Goal: Task Accomplishment & Management: Use online tool/utility

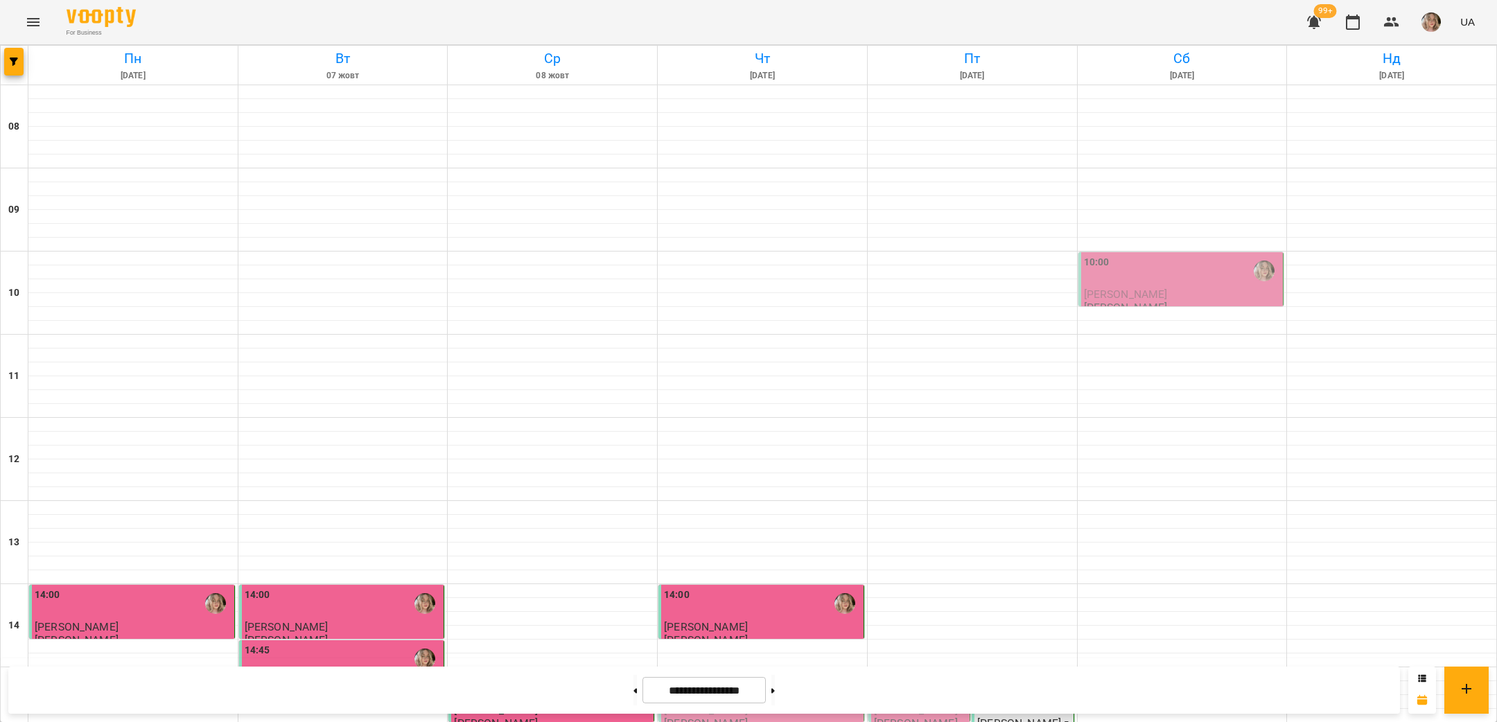
click at [1137, 268] on div "10:00" at bounding box center [1182, 271] width 197 height 32
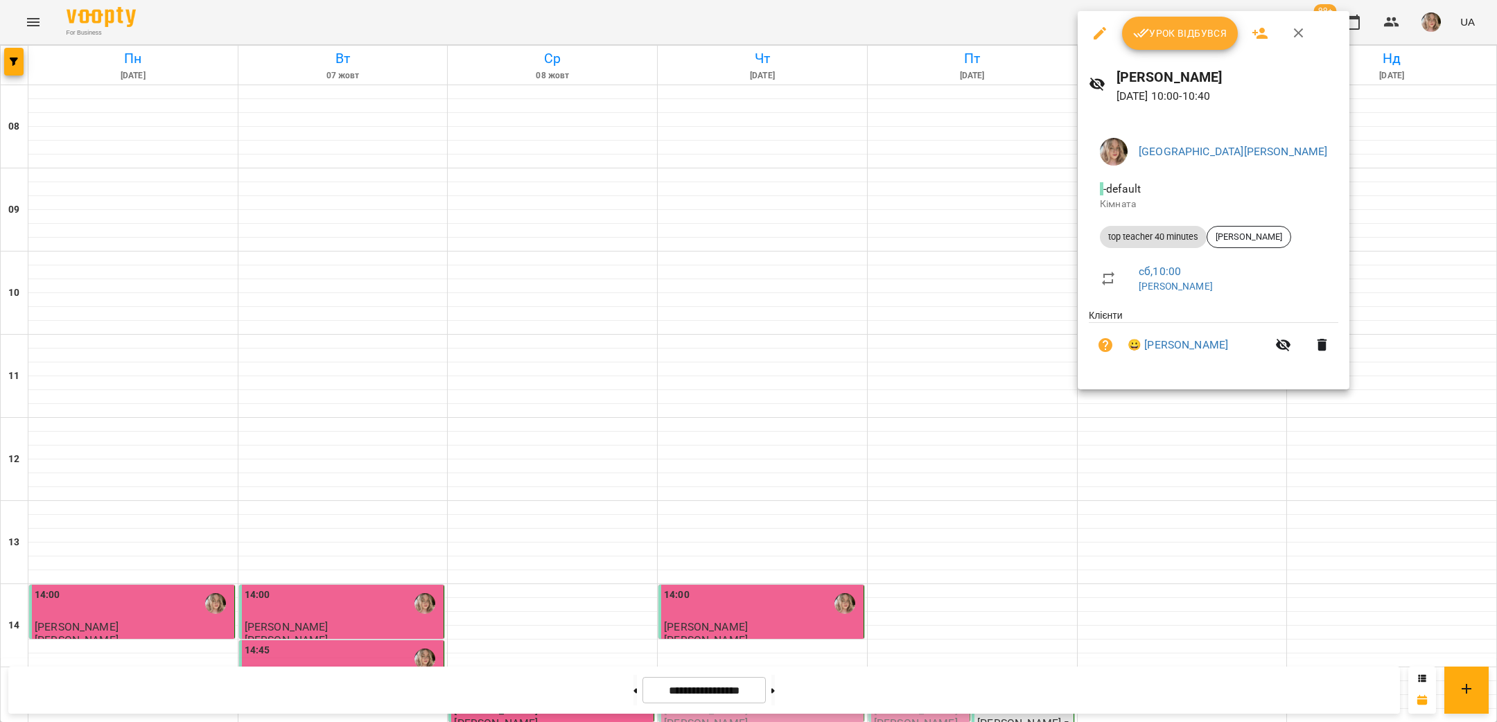
click at [1174, 53] on div "Урок відбувся" at bounding box center [1214, 33] width 272 height 44
click at [1172, 47] on button "Урок відбувся" at bounding box center [1180, 33] width 116 height 33
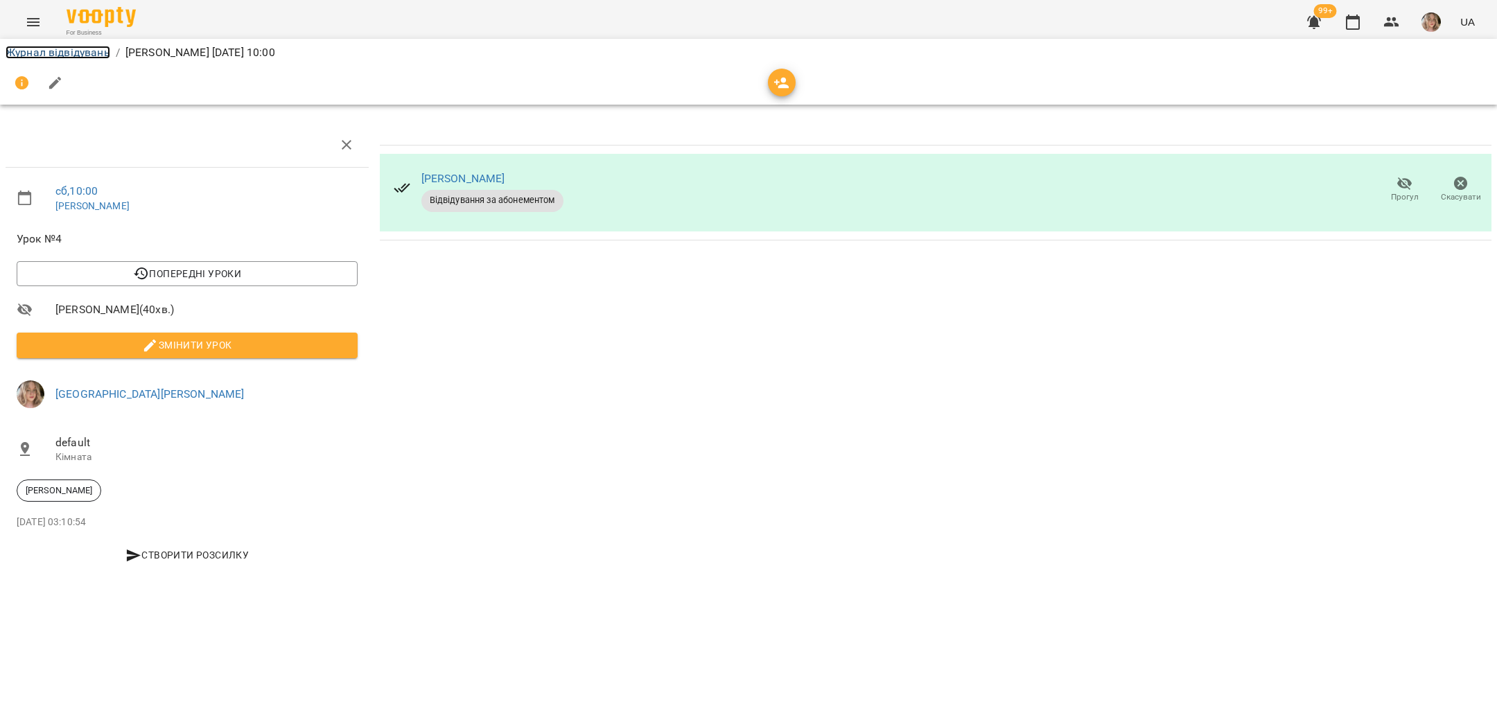
click at [90, 56] on link "Журнал відвідувань" at bounding box center [58, 52] width 105 height 13
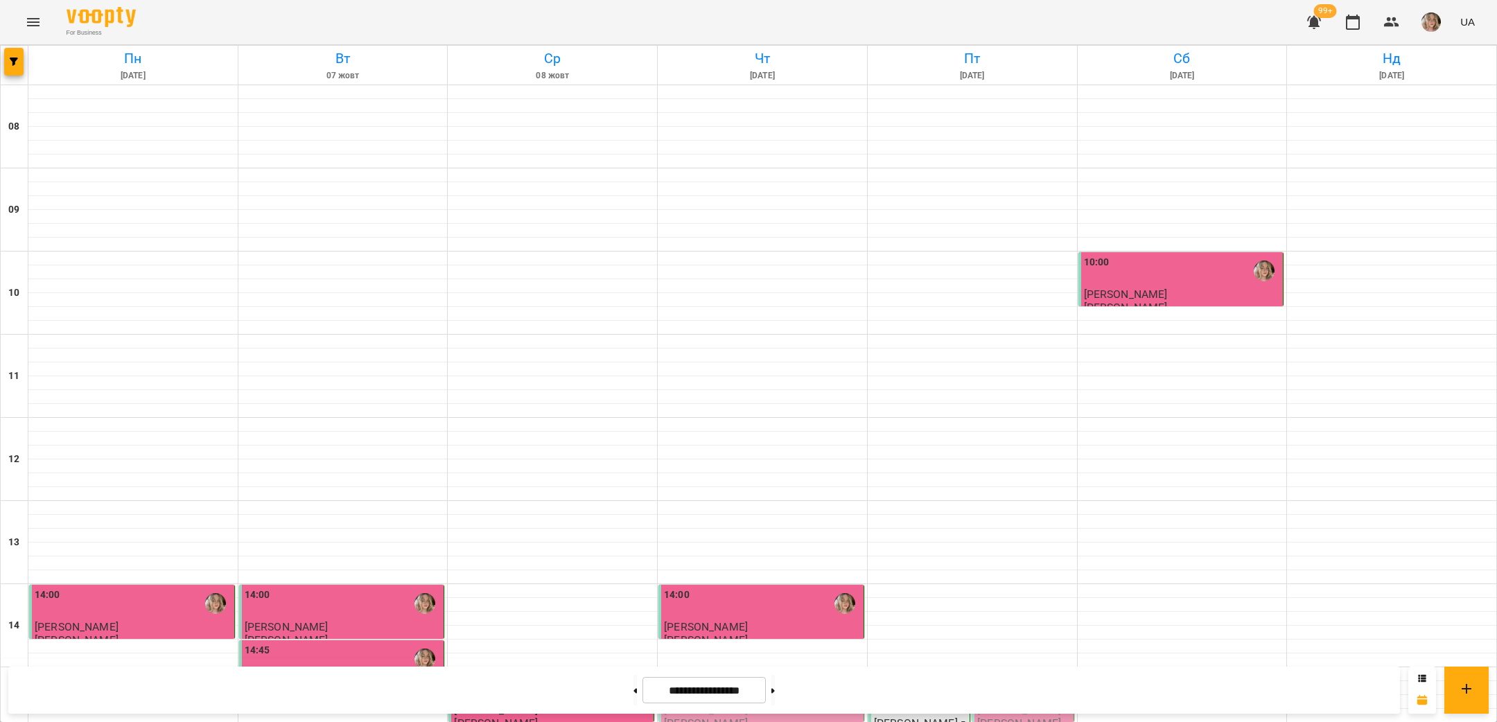
scroll to position [327, 0]
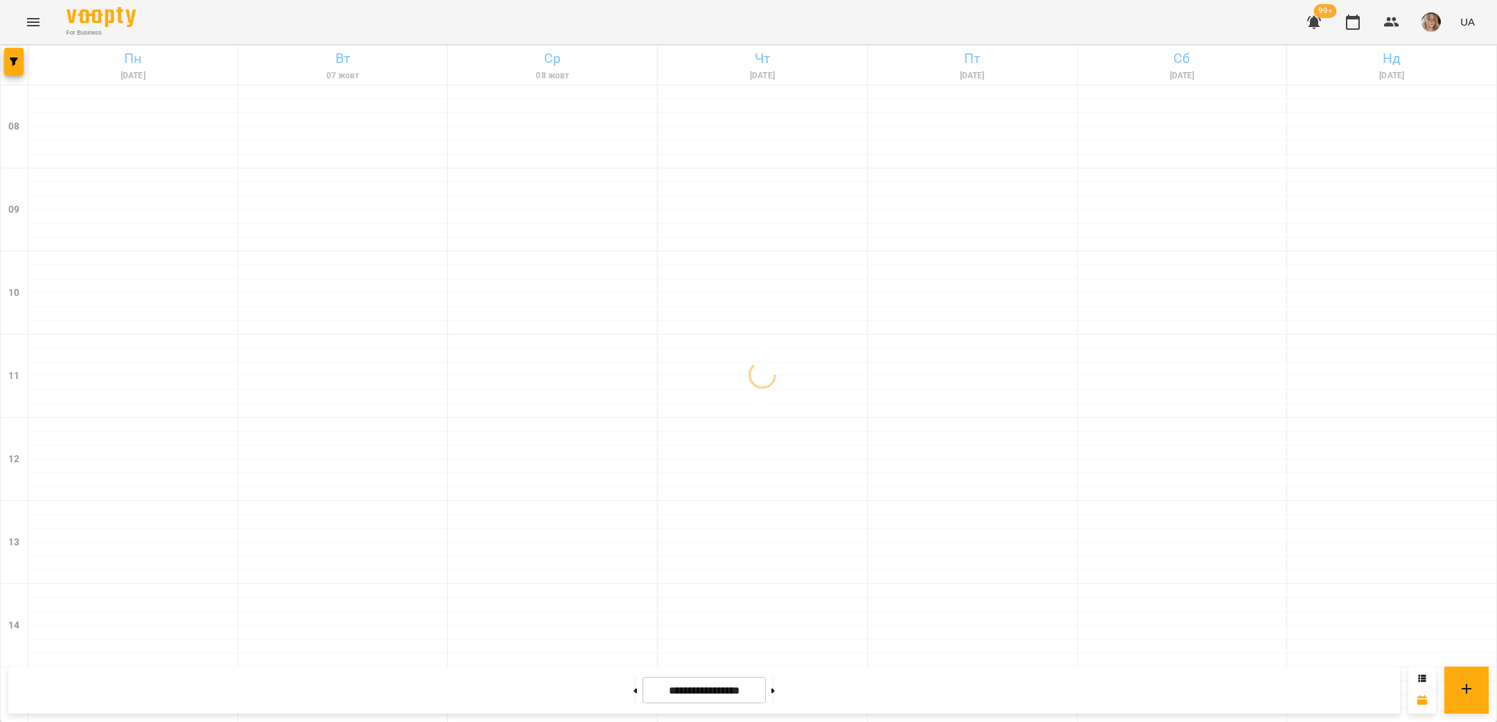
scroll to position [46, 0]
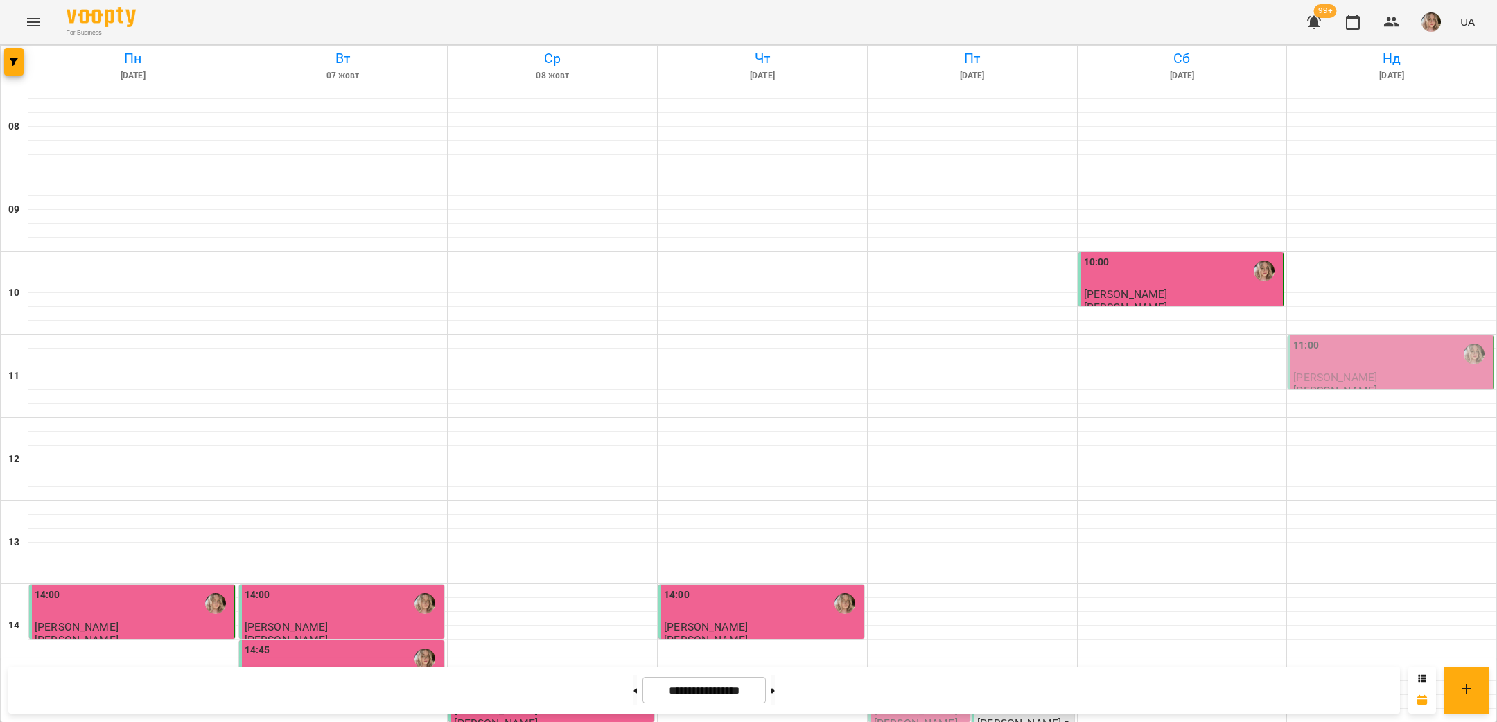
click at [1338, 338] on div "11:00" at bounding box center [1392, 354] width 197 height 32
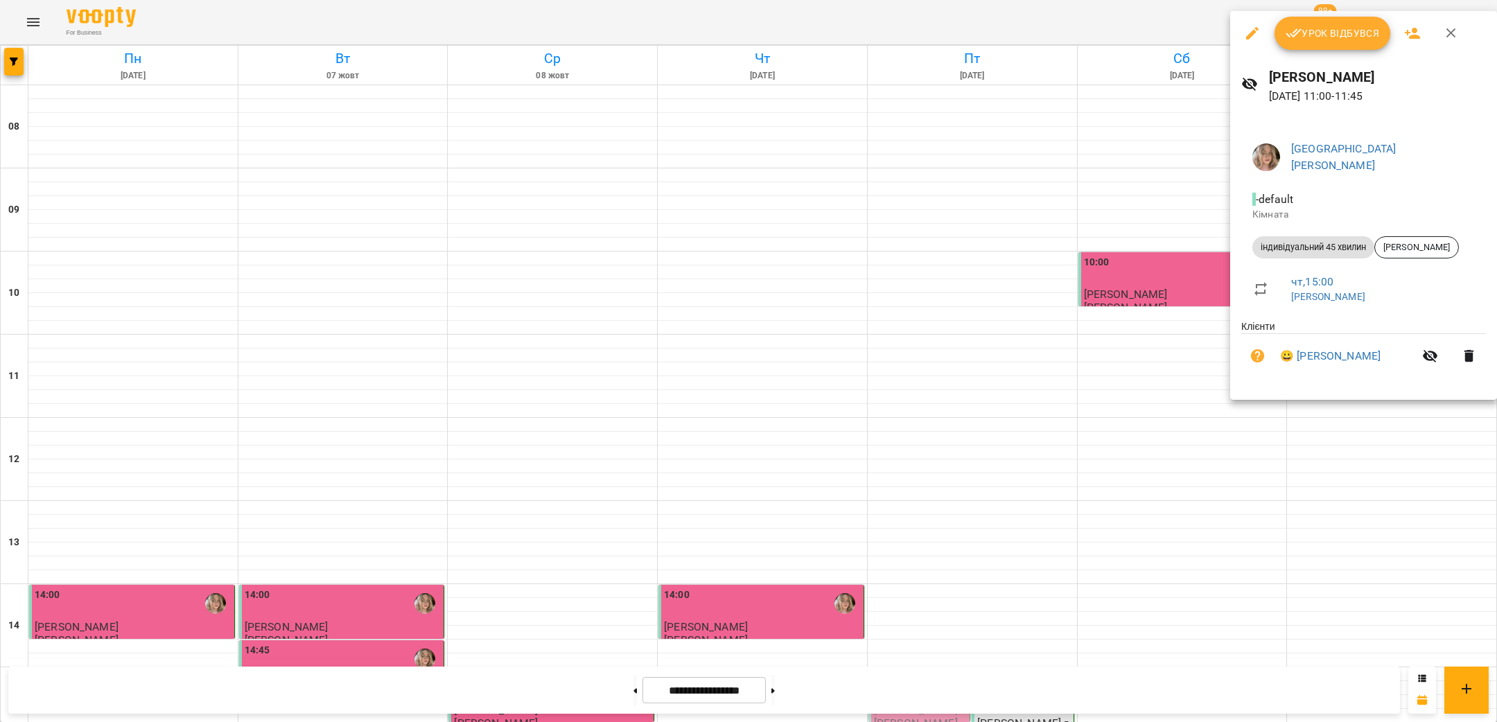
click at [1327, 30] on span "Урок відбувся" at bounding box center [1333, 33] width 94 height 17
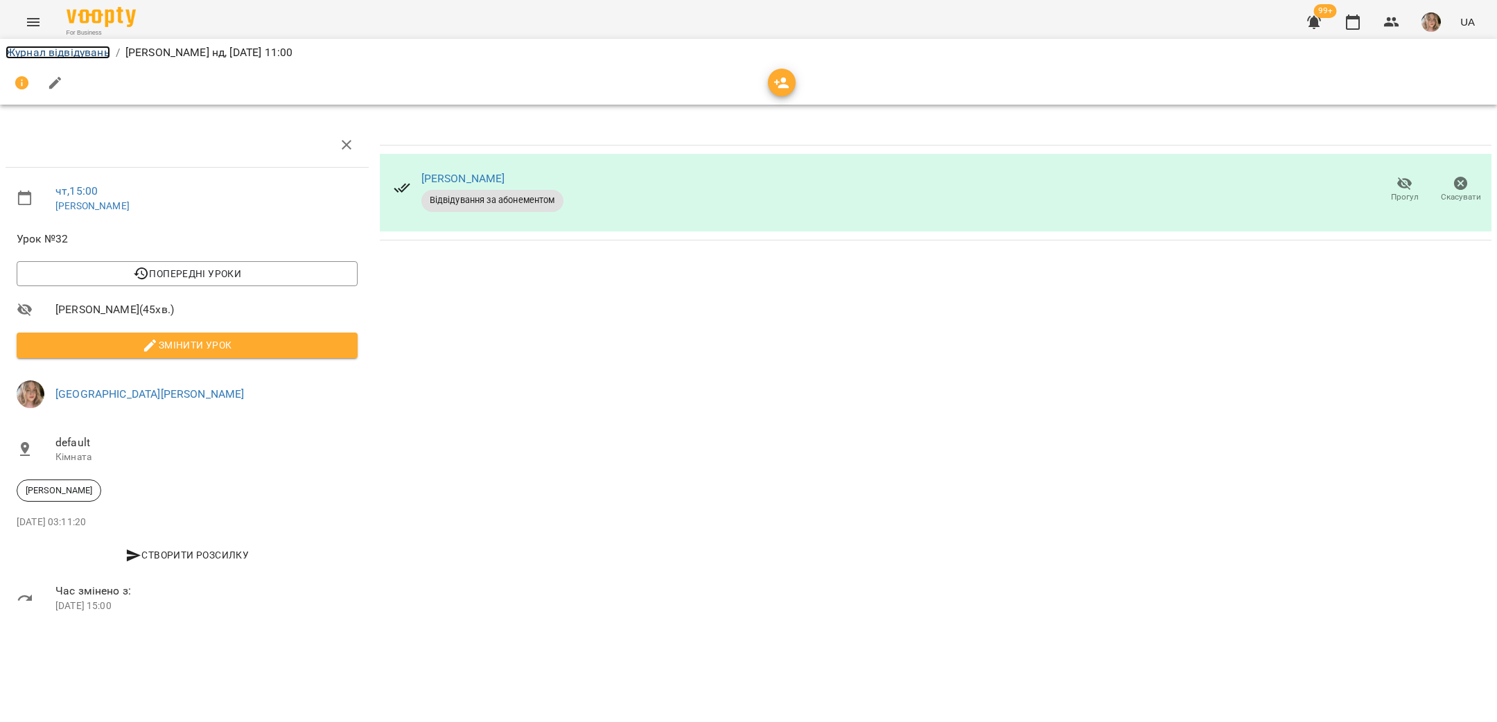
click at [92, 50] on link "Журнал відвідувань" at bounding box center [58, 52] width 105 height 13
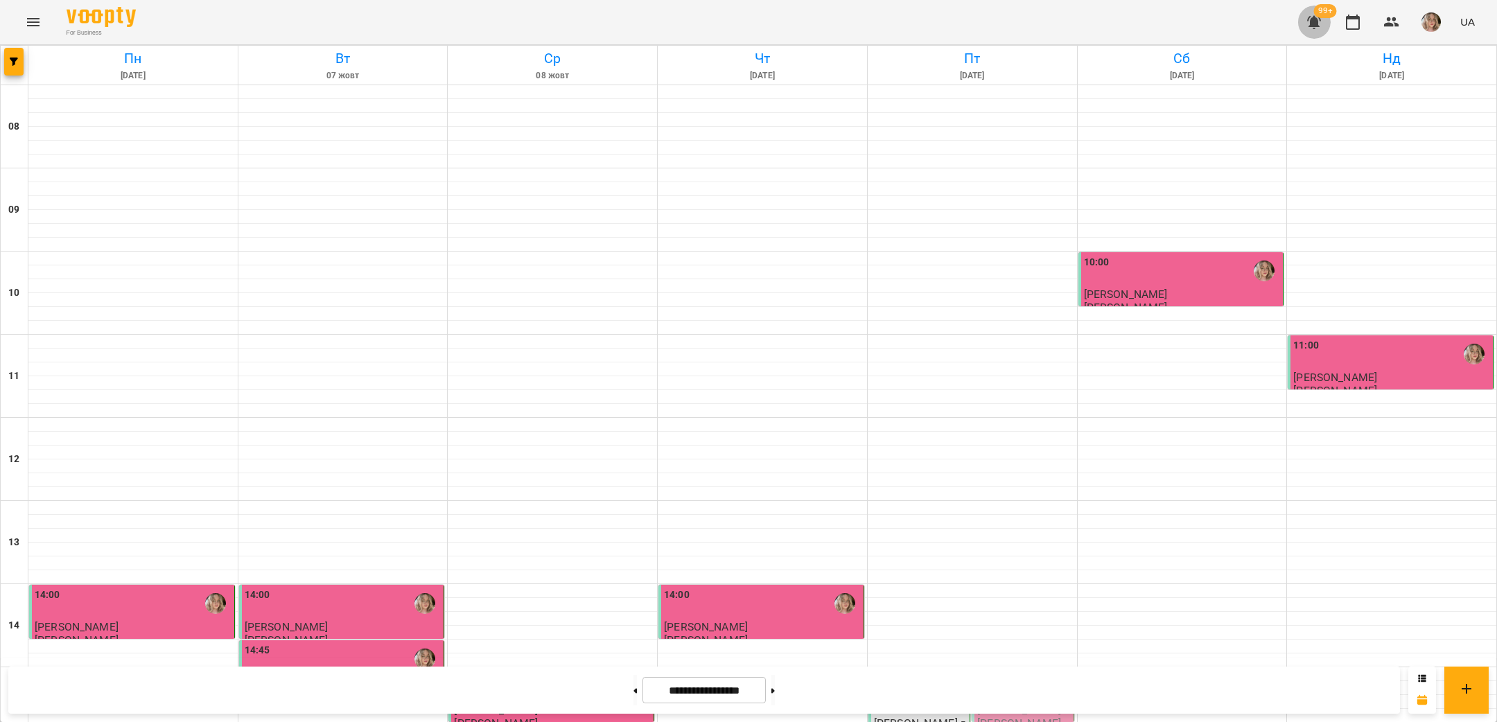
click at [1309, 20] on icon "button" at bounding box center [1315, 22] width 14 height 13
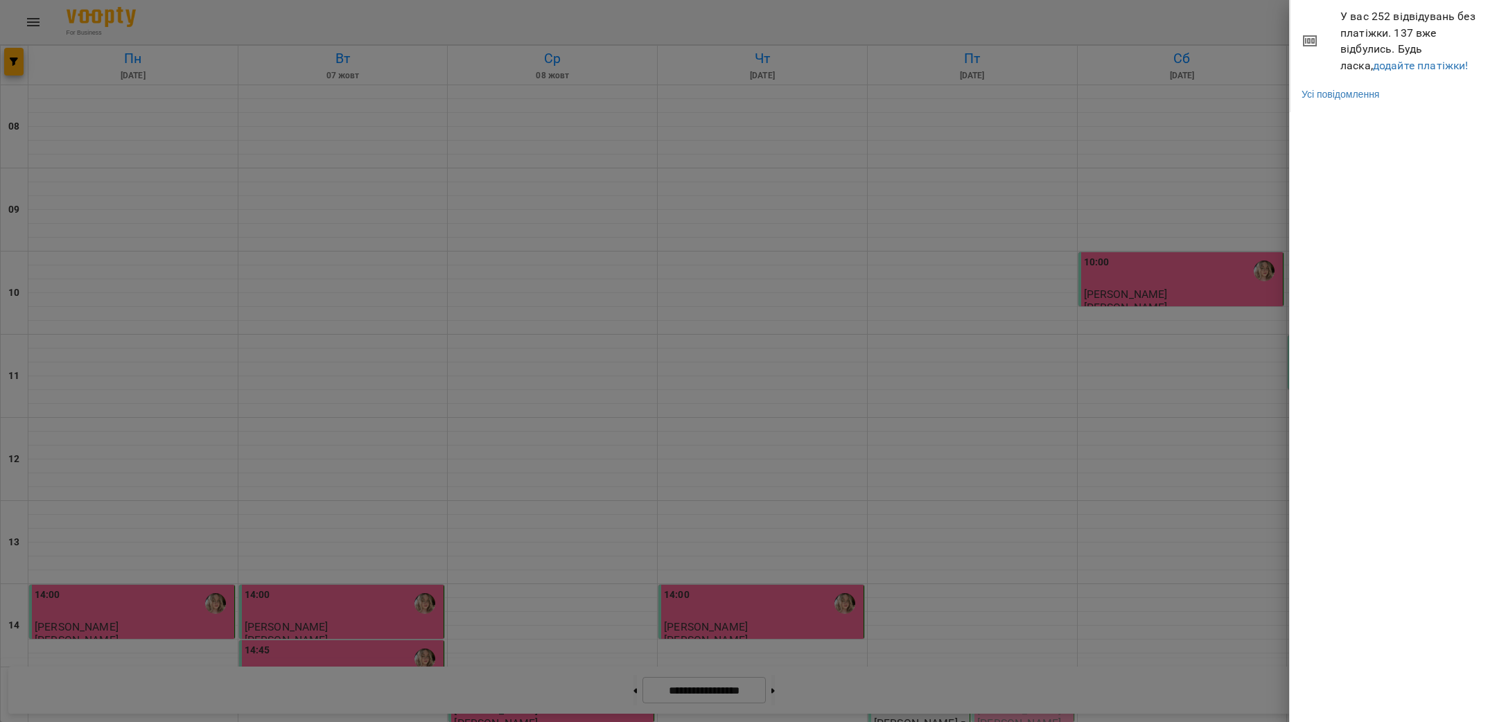
click at [1276, 19] on div at bounding box center [748, 361] width 1497 height 722
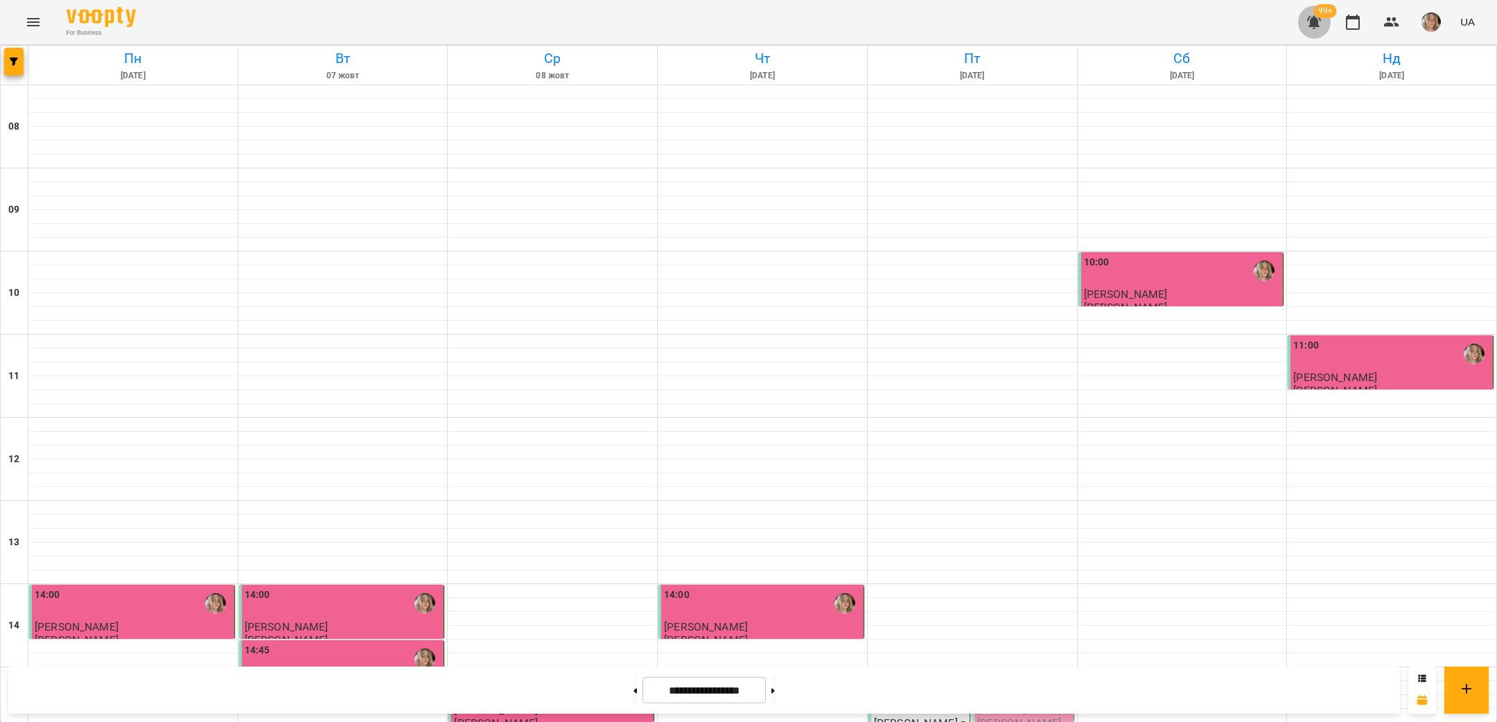
click at [1312, 21] on icon "button" at bounding box center [1315, 22] width 14 height 13
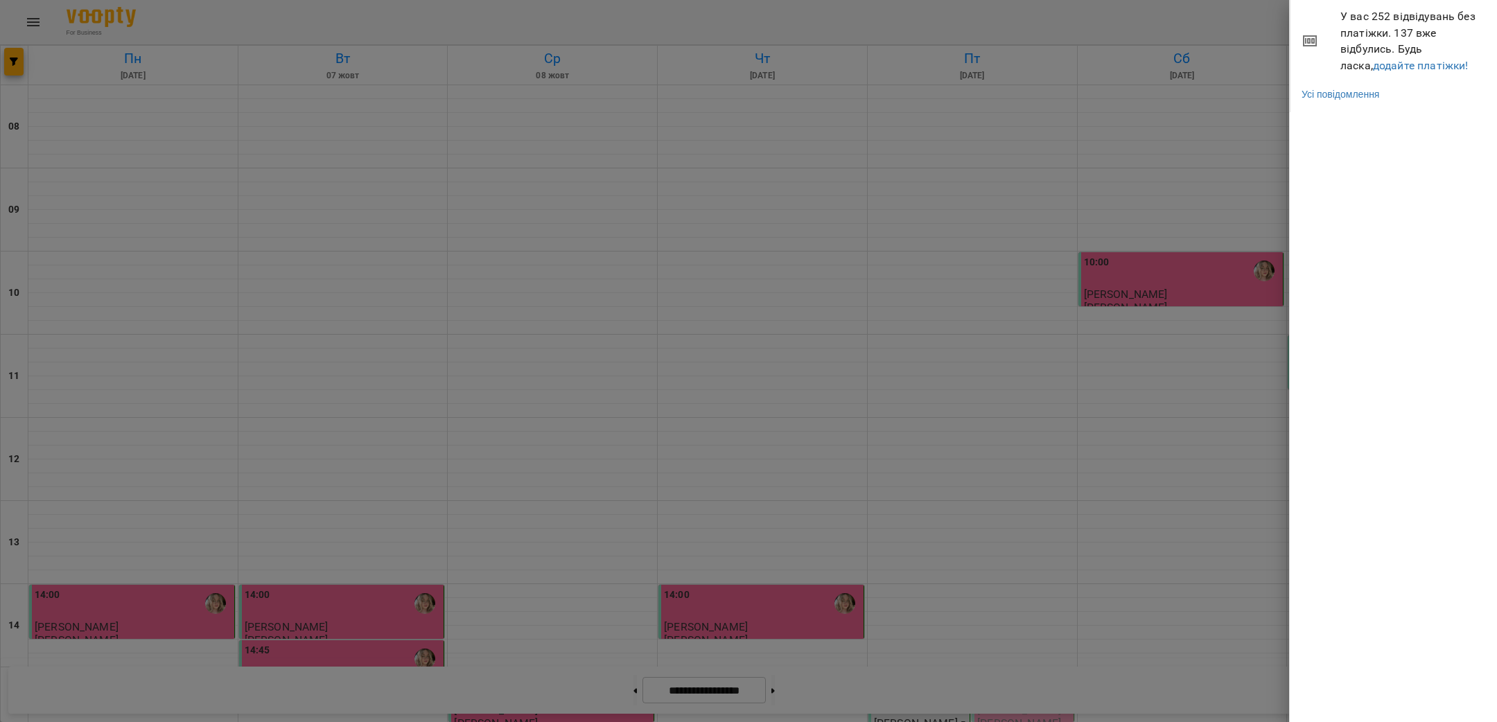
click at [1270, 18] on div at bounding box center [748, 361] width 1497 height 722
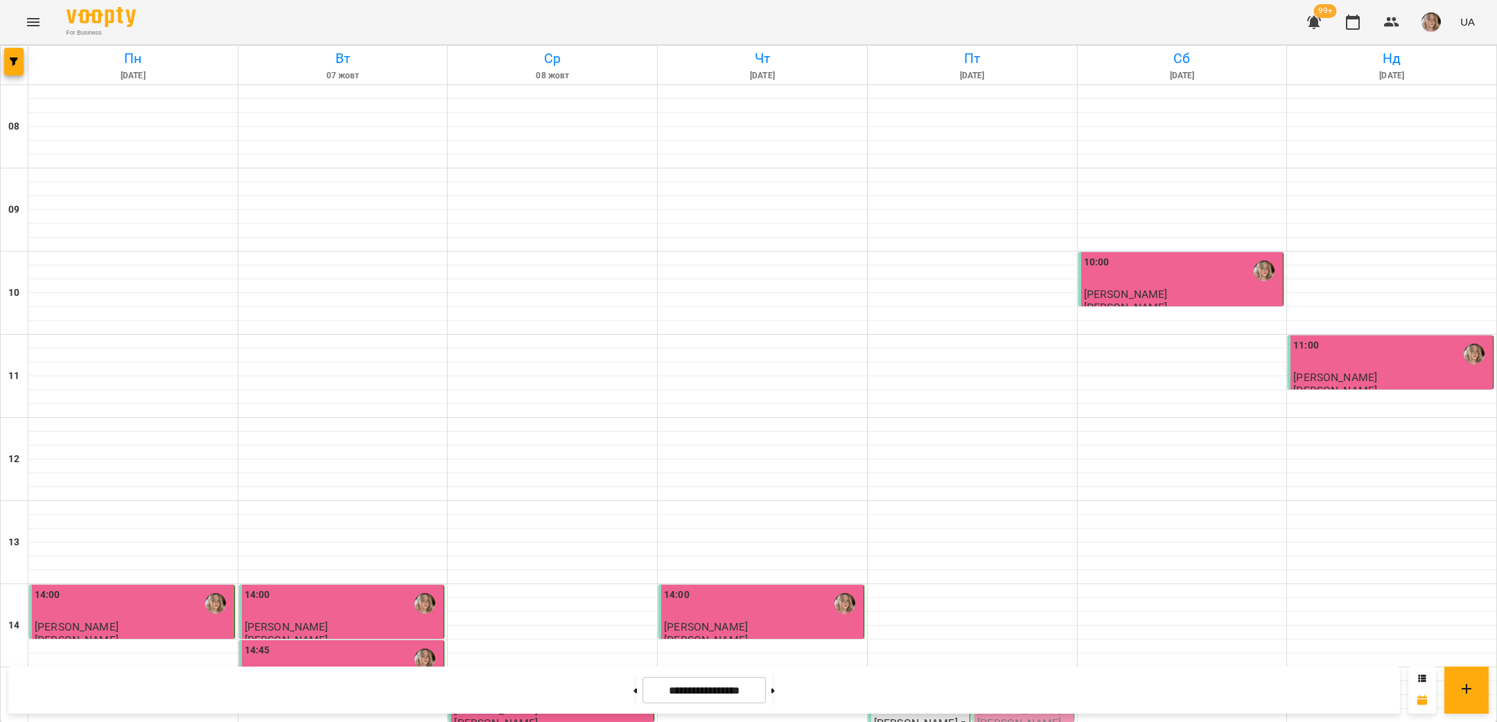
click at [1440, 21] on img "button" at bounding box center [1431, 21] width 19 height 19
click at [1425, 52] on span "[GEOGRAPHIC_DATA][PERSON_NAME]" at bounding box center [1443, 60] width 98 height 33
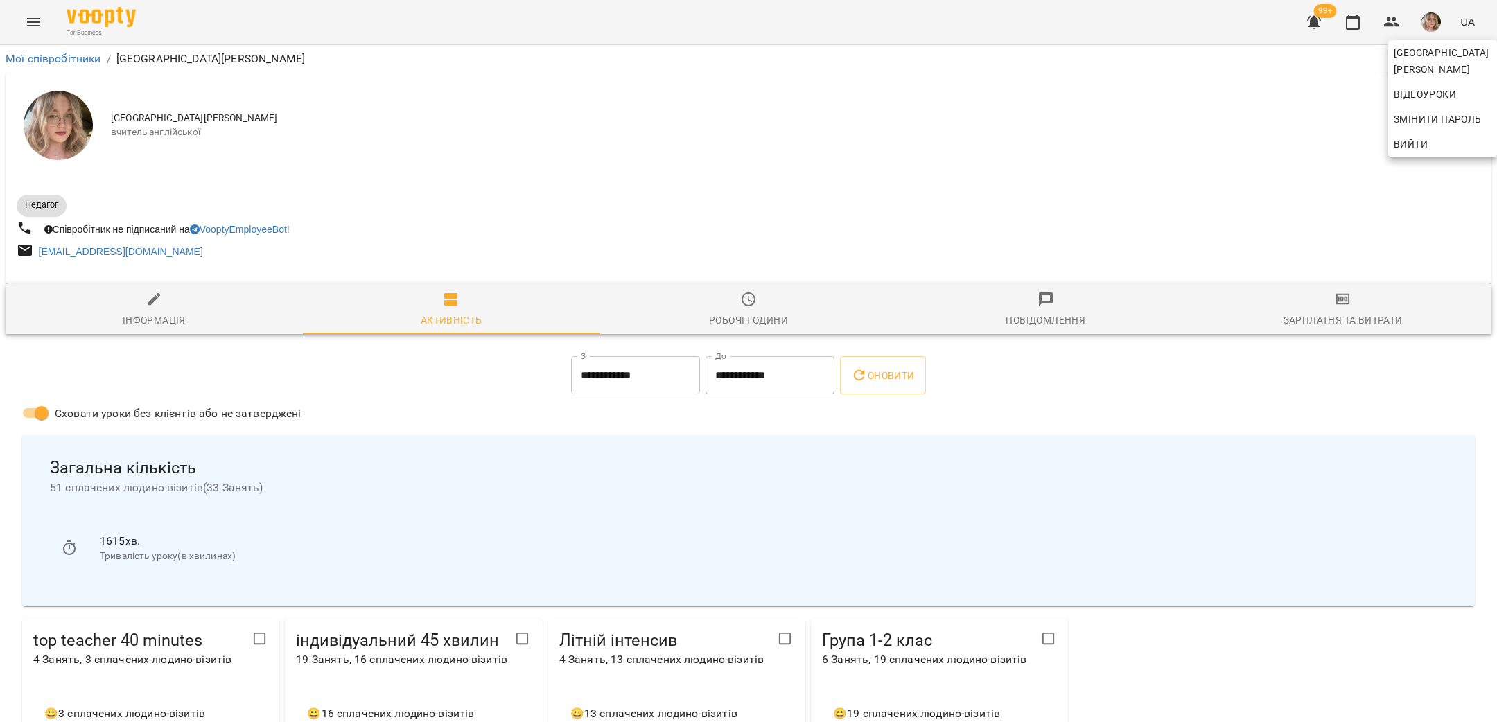
click at [1350, 281] on div at bounding box center [748, 361] width 1497 height 722
click at [1335, 306] on icon "button" at bounding box center [1343, 299] width 17 height 17
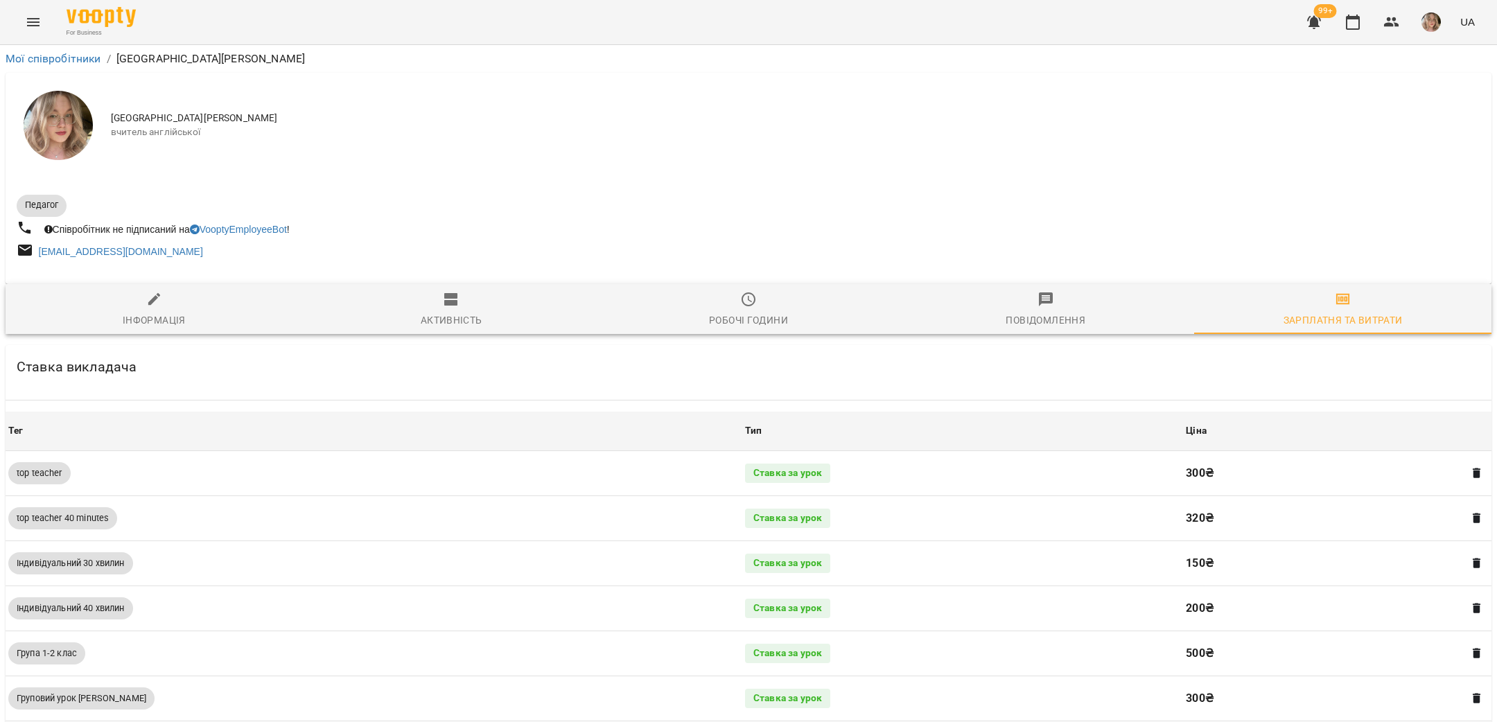
scroll to position [622, 0]
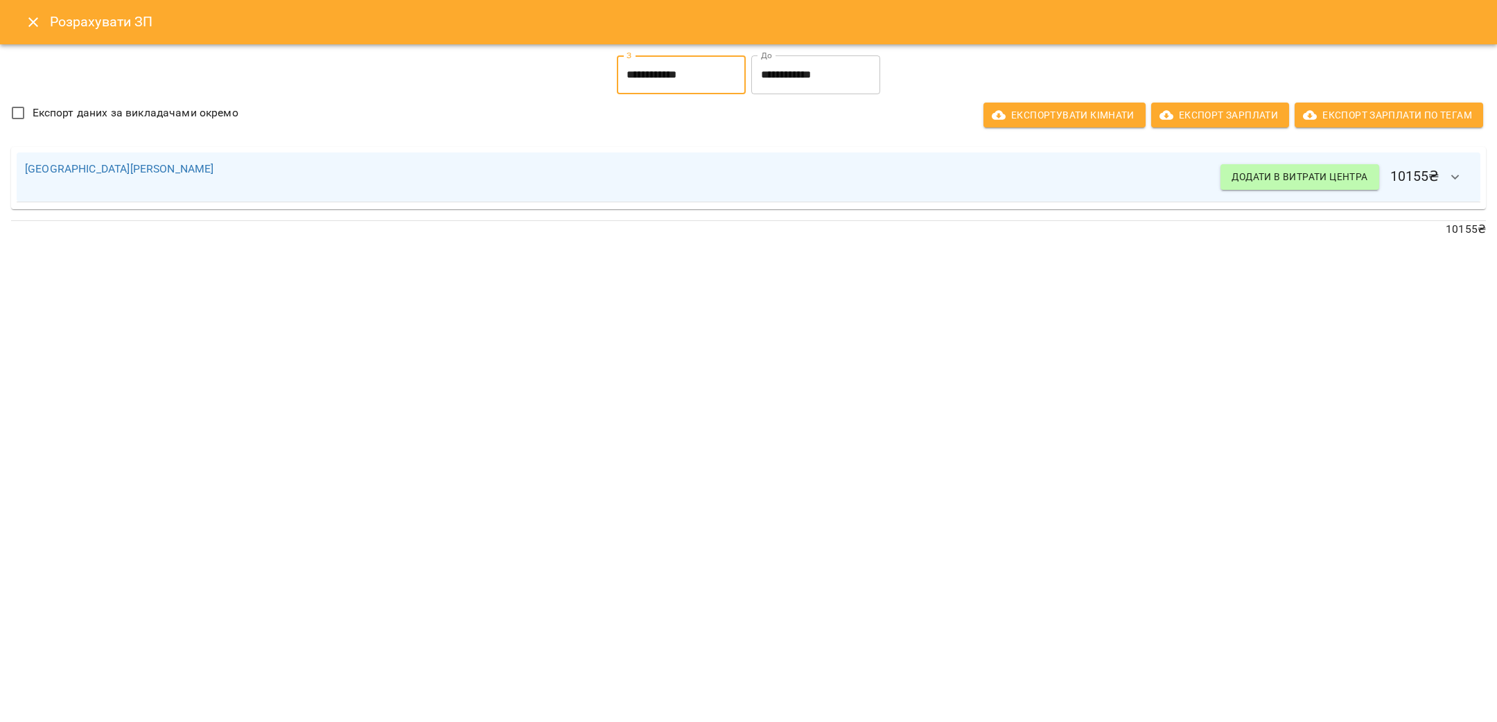
click at [697, 78] on input "**********" at bounding box center [681, 74] width 129 height 39
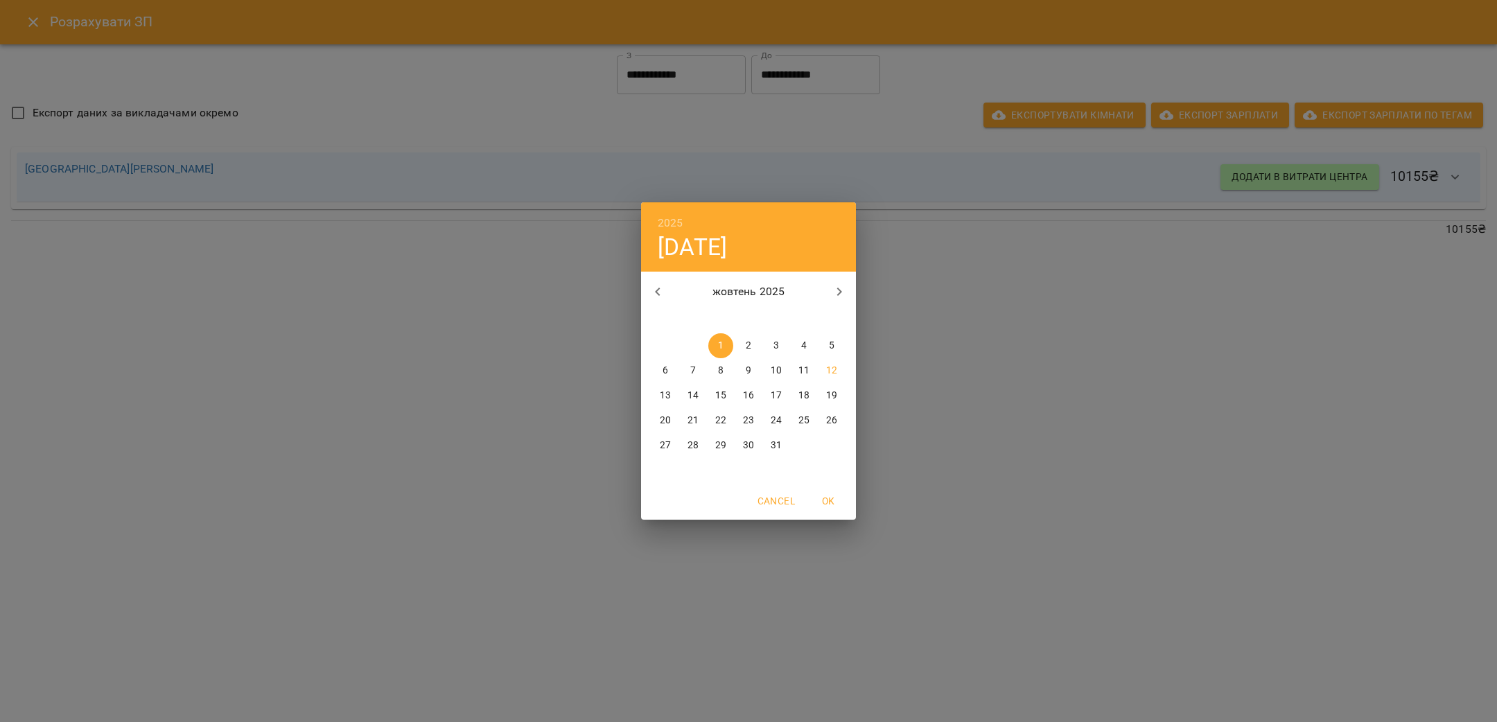
click at [792, 374] on span "11" at bounding box center [804, 371] width 25 height 14
type input "**********"
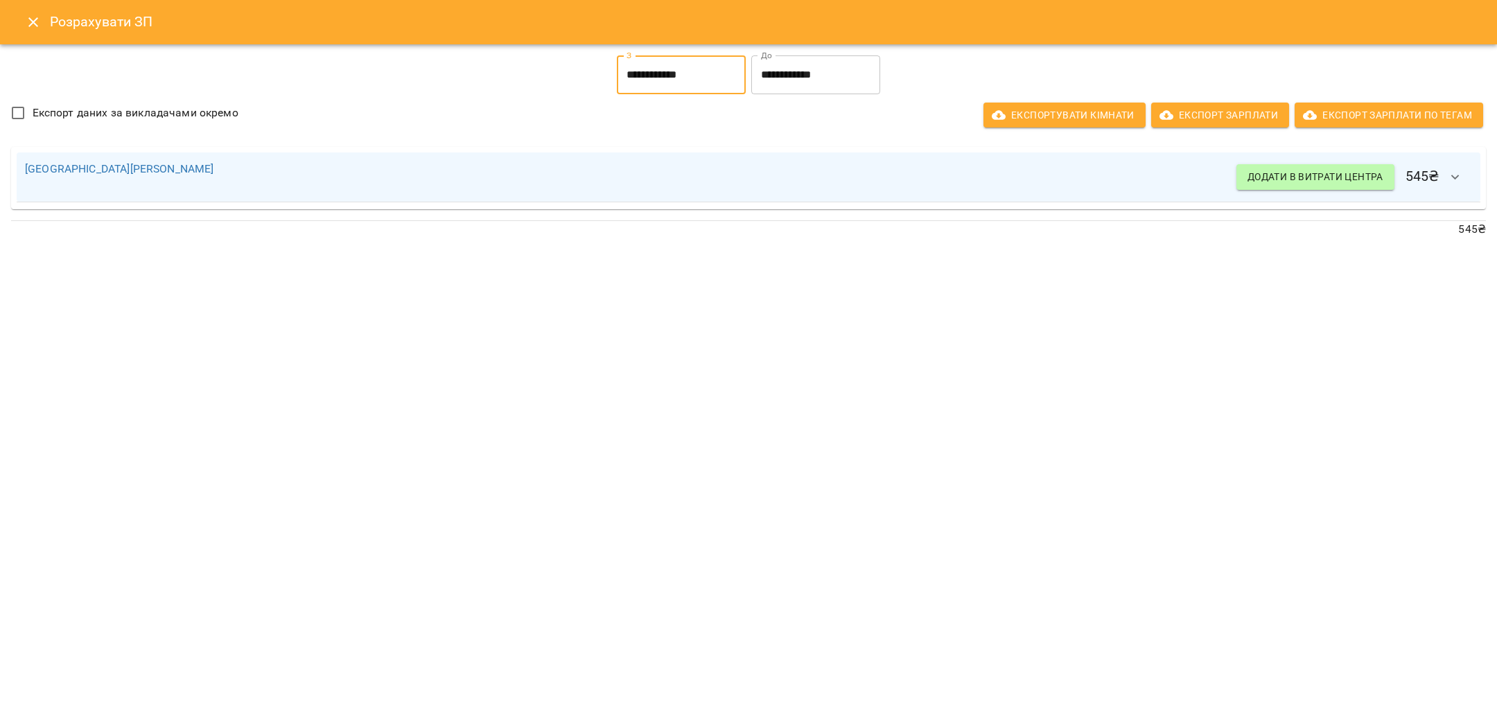
click at [717, 75] on input "**********" at bounding box center [681, 74] width 129 height 39
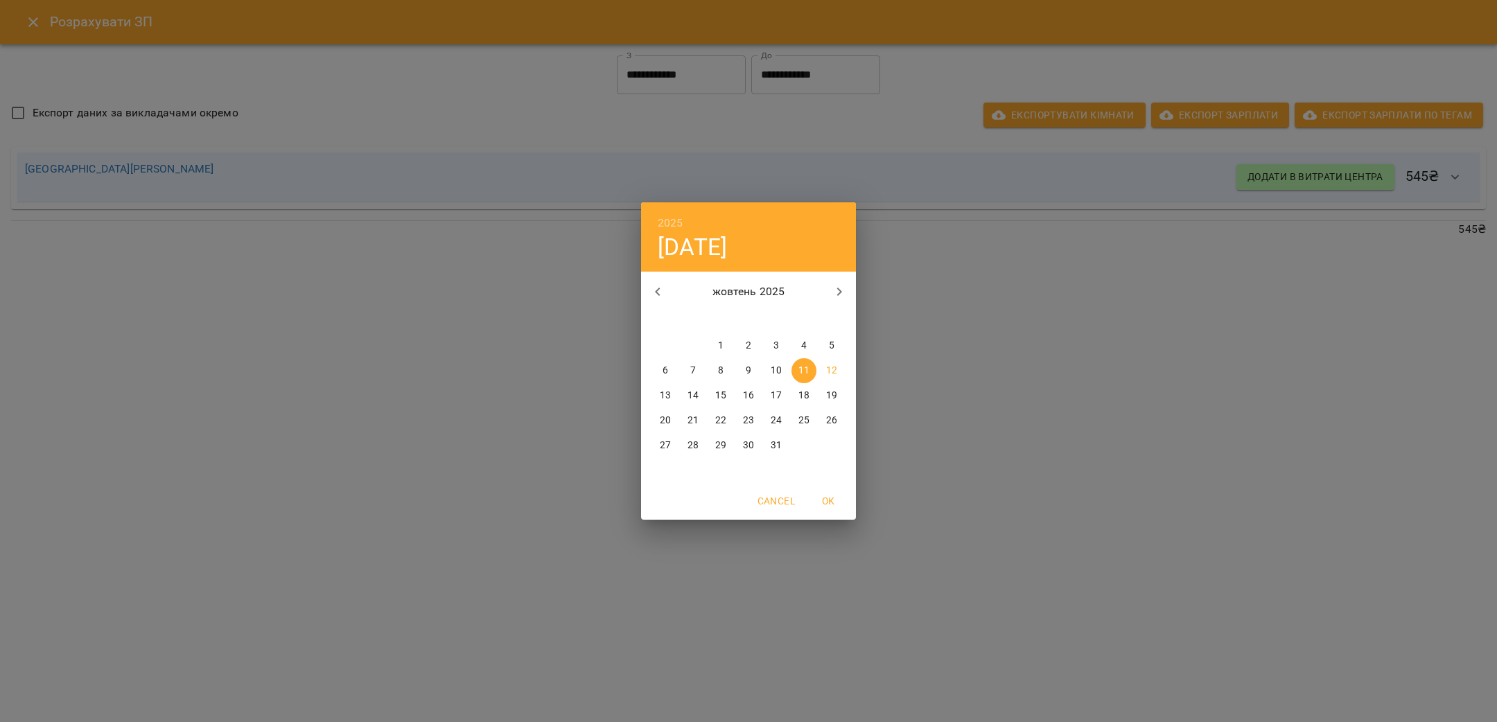
click at [718, 75] on div "2025 сб, жовт [DATE] вт ср чт пт сб нд 29 30 1 2 3 4 5 6 7 8 9 10 11 12 13 14 1…" at bounding box center [748, 361] width 1497 height 722
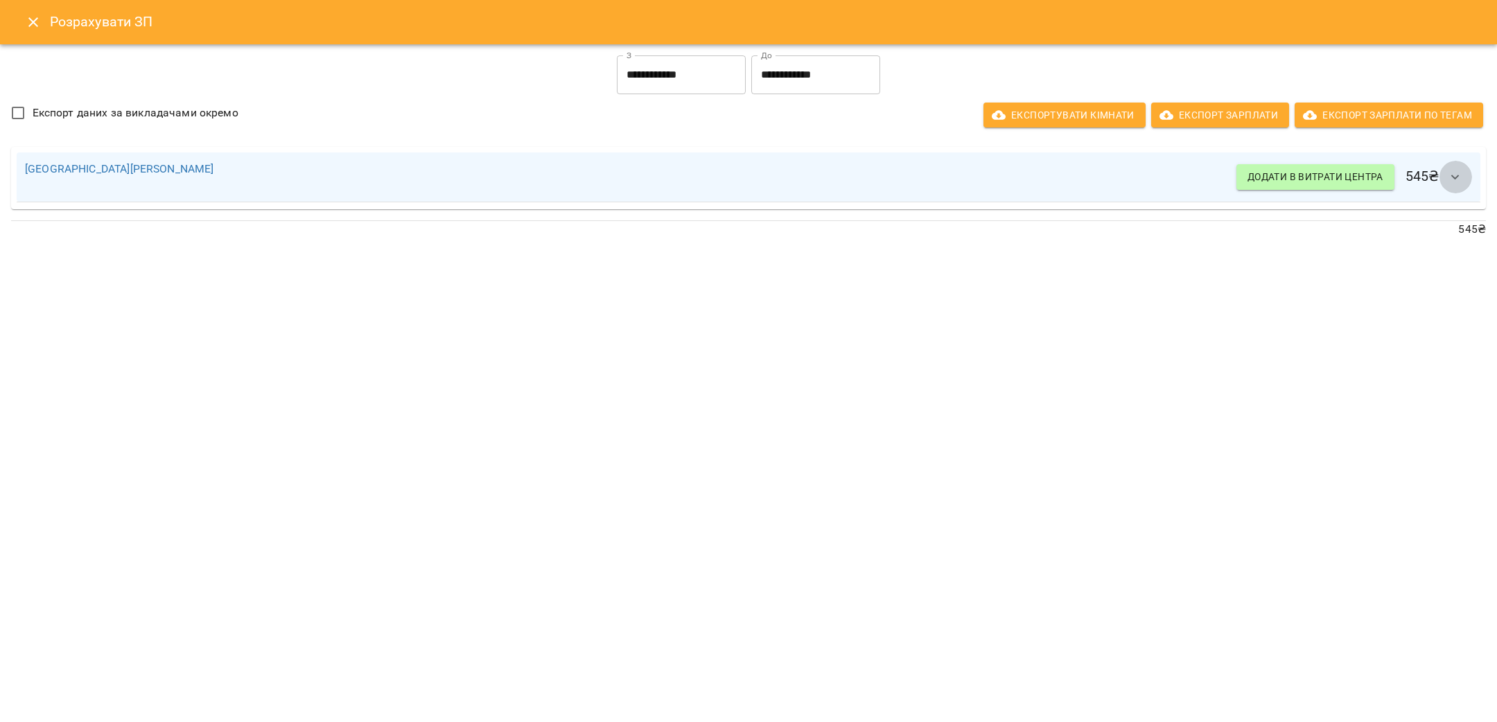
click at [1461, 181] on icon "button" at bounding box center [1456, 177] width 17 height 17
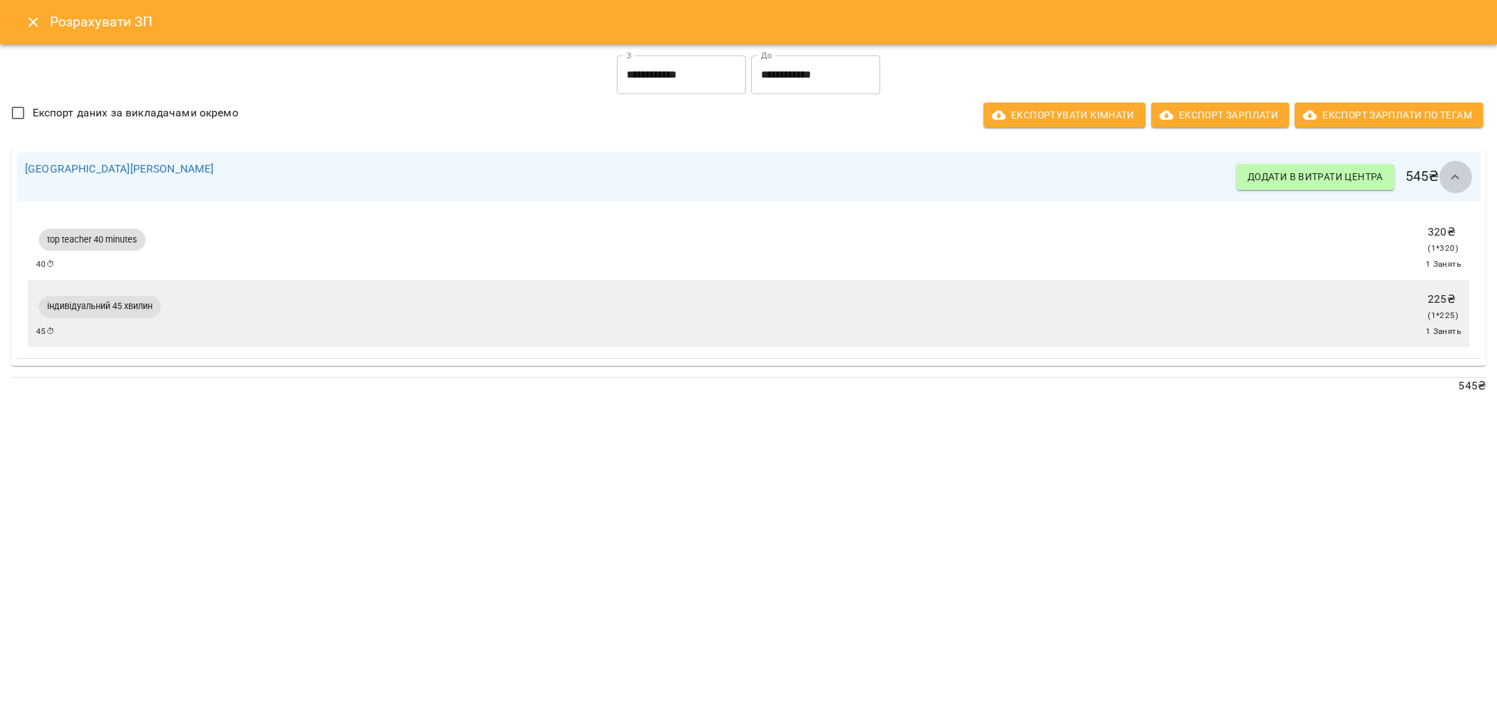
click at [1461, 181] on icon "button" at bounding box center [1456, 177] width 17 height 17
